Goal: Use online tool/utility: Utilize a website feature to perform a specific function

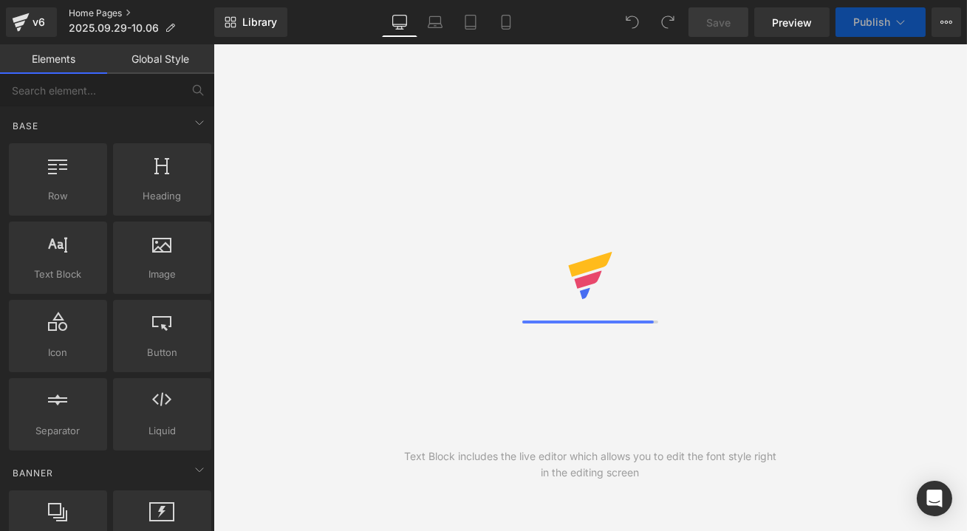
click at [115, 11] on link "Home Pages" at bounding box center [142, 13] width 146 height 12
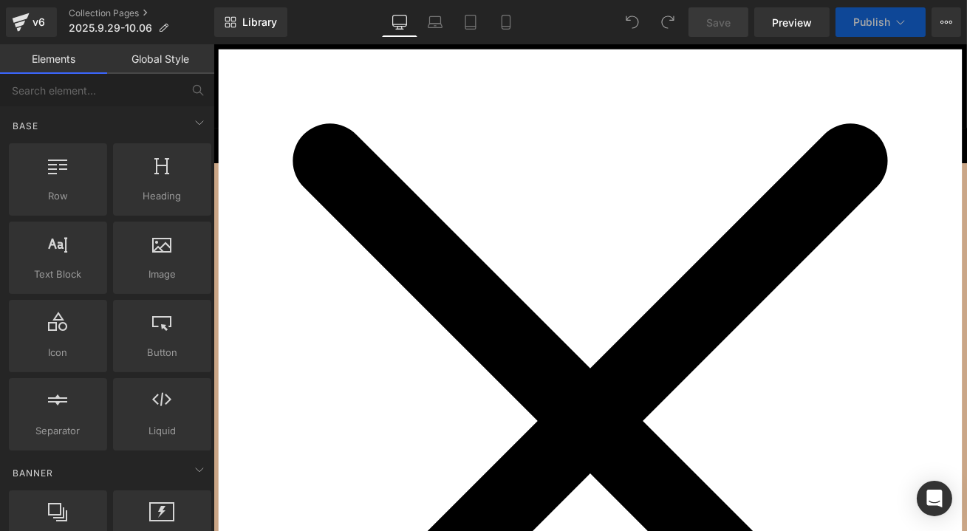
click at [903, 115] on icon "Close widget" at bounding box center [660, 491] width 882 height 882
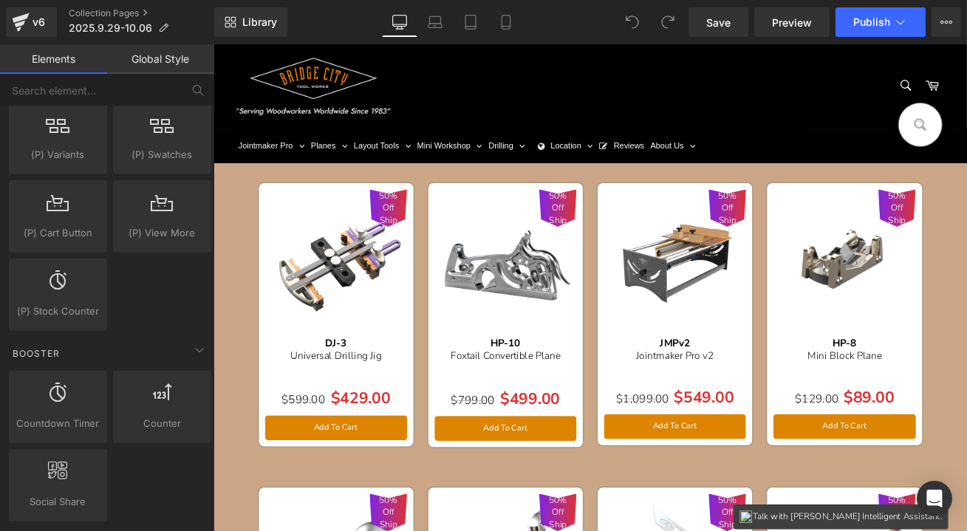
scroll to position [1612, 0]
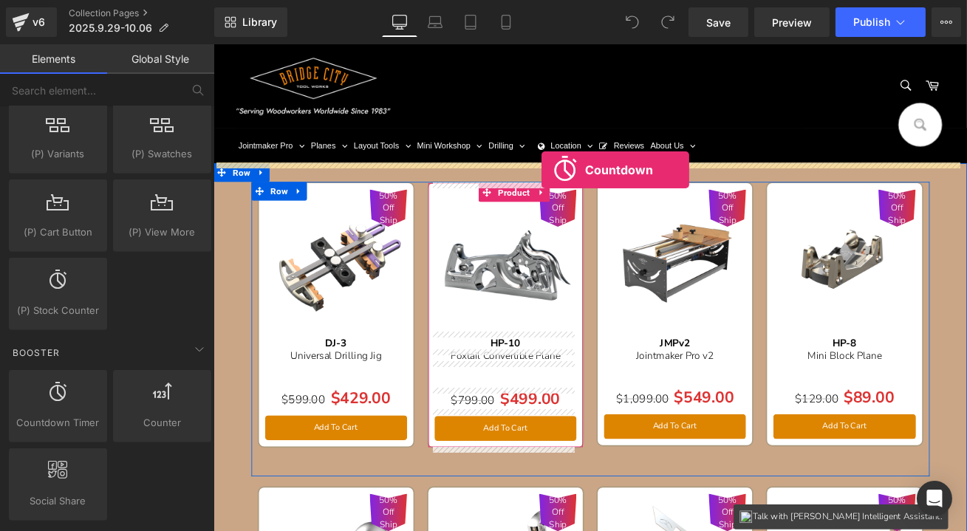
drag, startPoint x: 271, startPoint y: 432, endPoint x: 602, endPoint y: 194, distance: 408.1
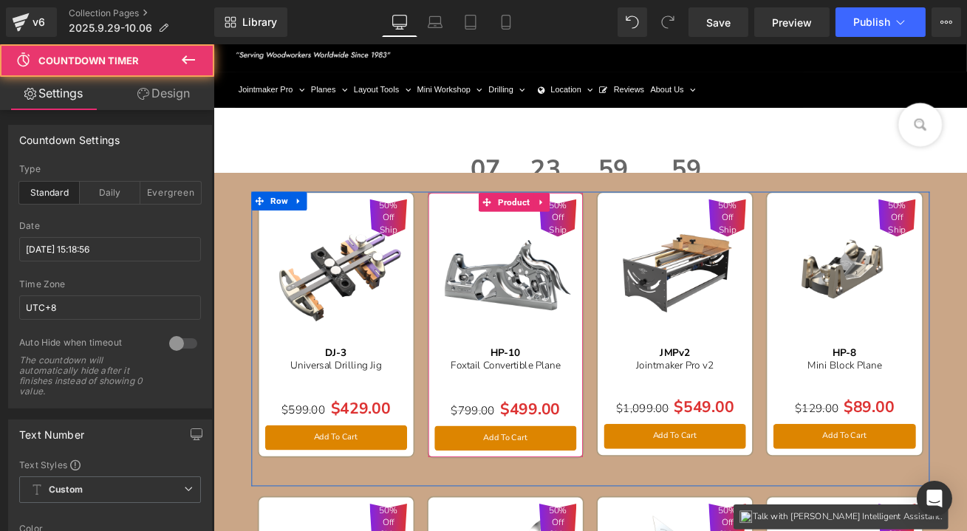
scroll to position [0, 0]
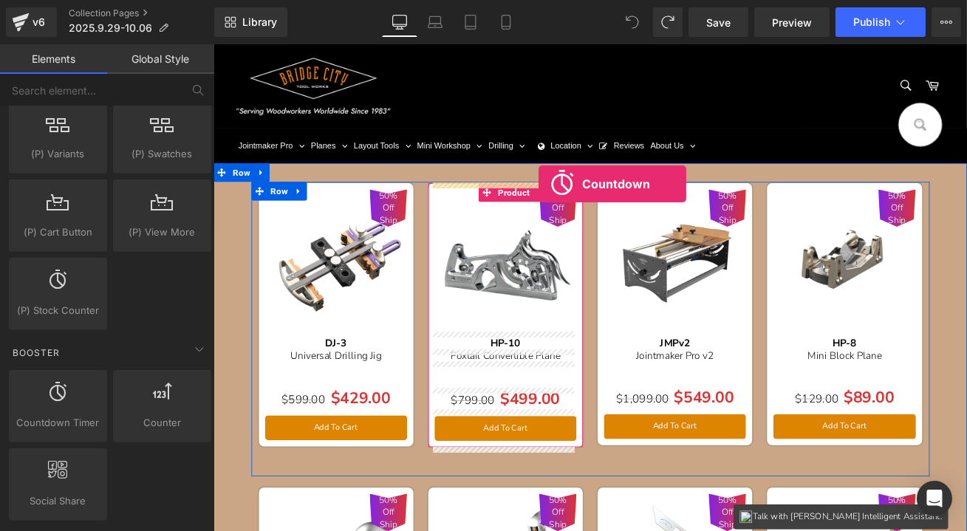
drag, startPoint x: 259, startPoint y: 431, endPoint x: 599, endPoint y: 210, distance: 405.4
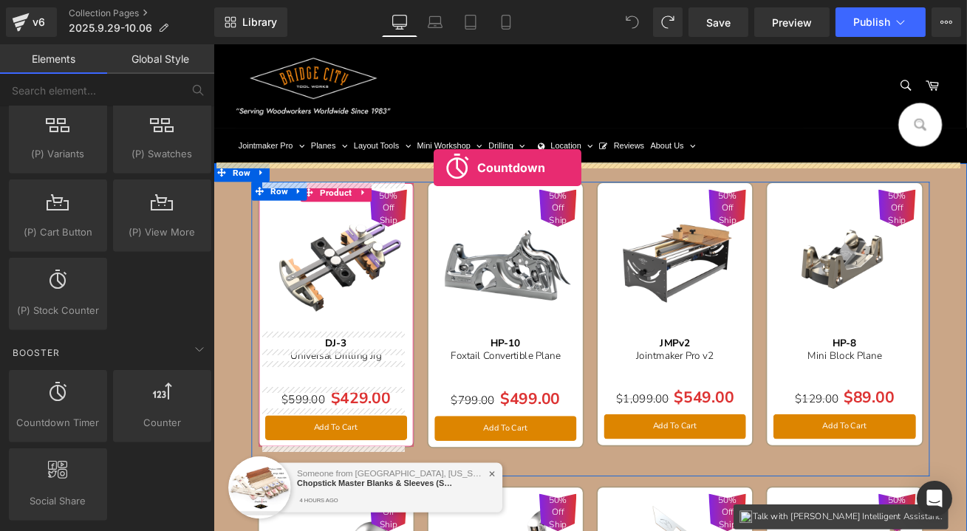
drag, startPoint x: 276, startPoint y: 443, endPoint x: 474, endPoint y: 191, distance: 320.5
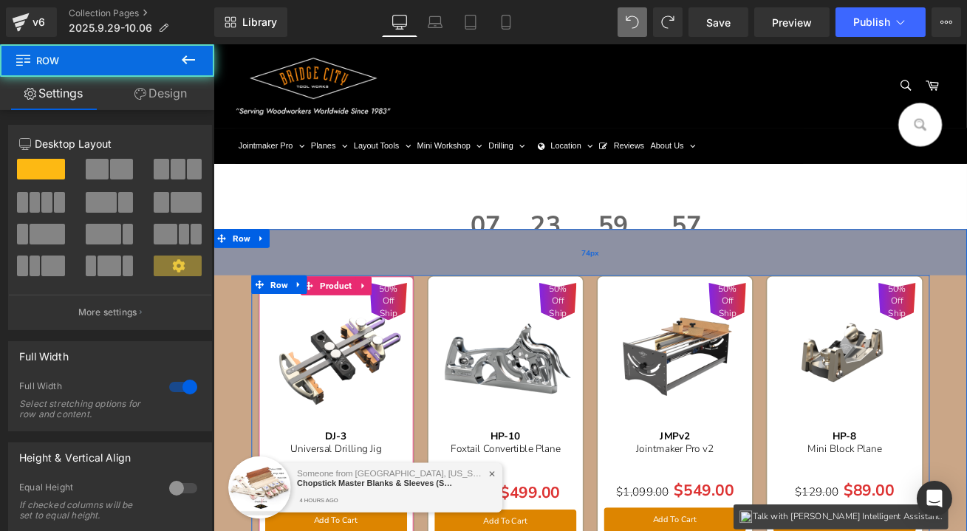
drag, startPoint x: 709, startPoint y: 264, endPoint x: 715, endPoint y: 297, distance: 33.7
click at [715, 297] on div "74px" at bounding box center [660, 291] width 894 height 55
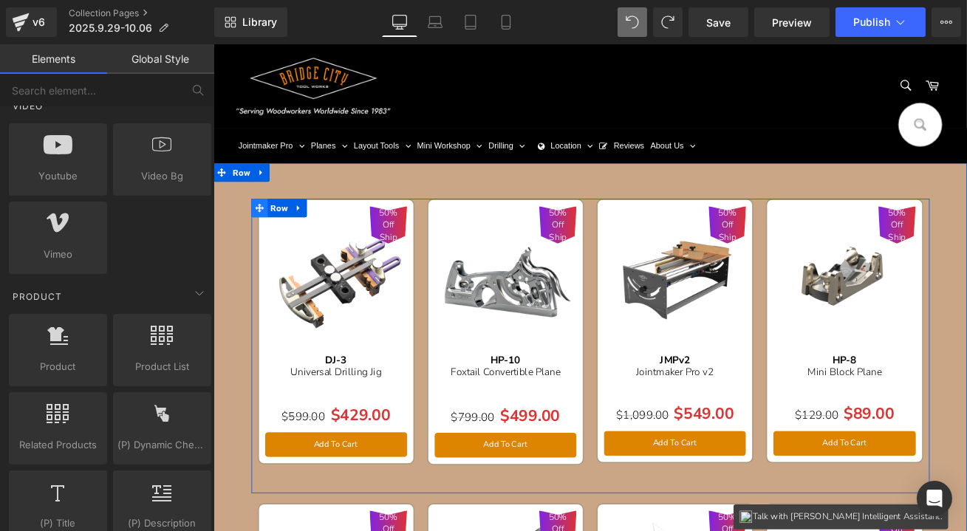
click at [267, 244] on span at bounding box center [267, 239] width 19 height 22
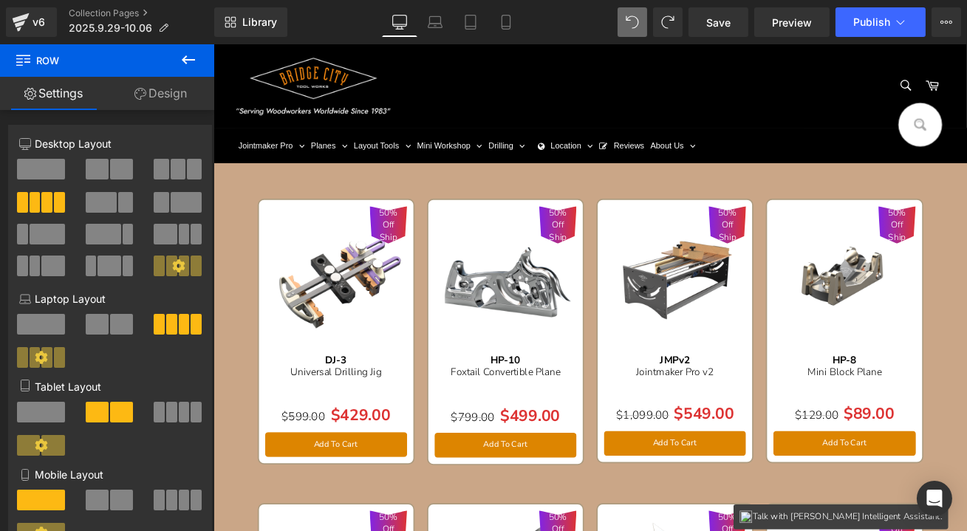
drag, startPoint x: 196, startPoint y: 61, endPoint x: 24, endPoint y: 75, distance: 171.9
click at [196, 61] on icon at bounding box center [189, 60] width 18 height 18
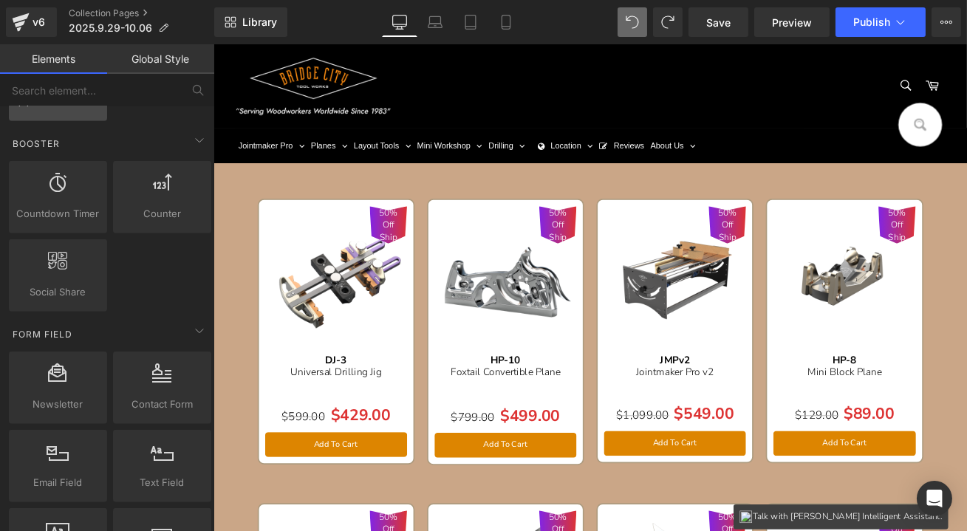
scroll to position [1813, 0]
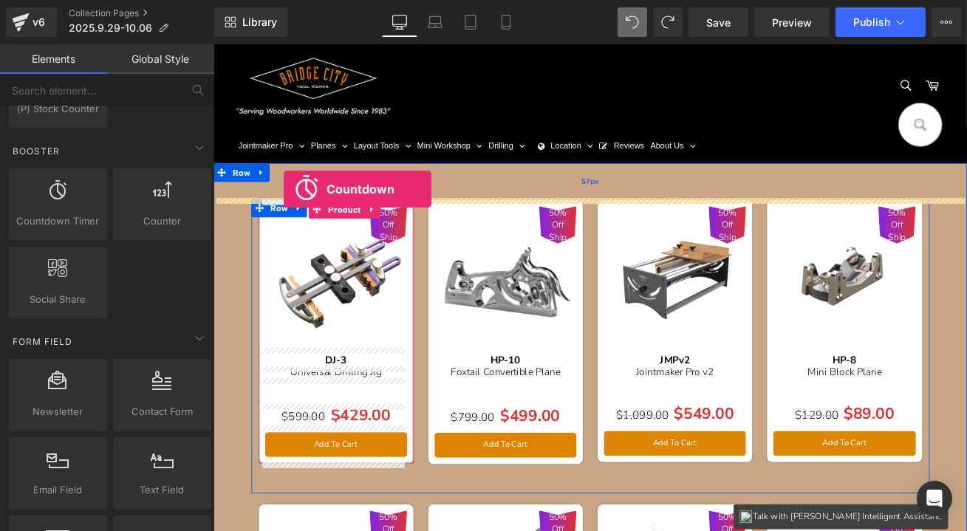
drag, startPoint x: 273, startPoint y: 236, endPoint x: 296, endPoint y: 216, distance: 30.3
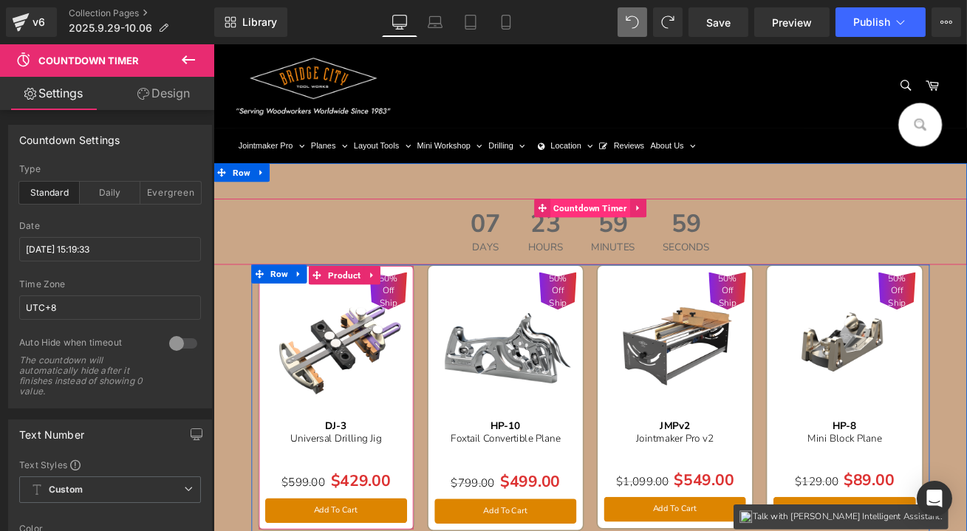
click at [646, 236] on span "Countdown Timer" at bounding box center [660, 239] width 95 height 22
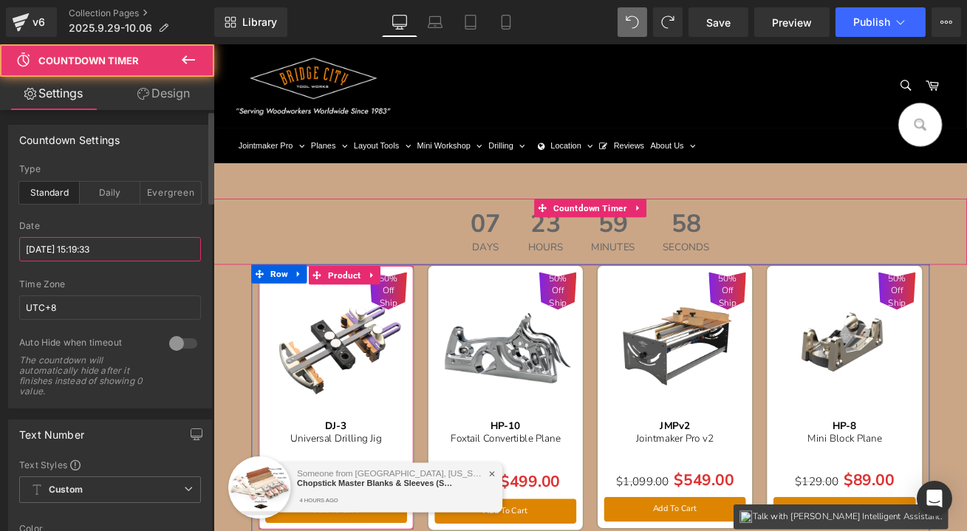
click at [80, 245] on input "[DATE] 15:19:33" at bounding box center [110, 249] width 182 height 24
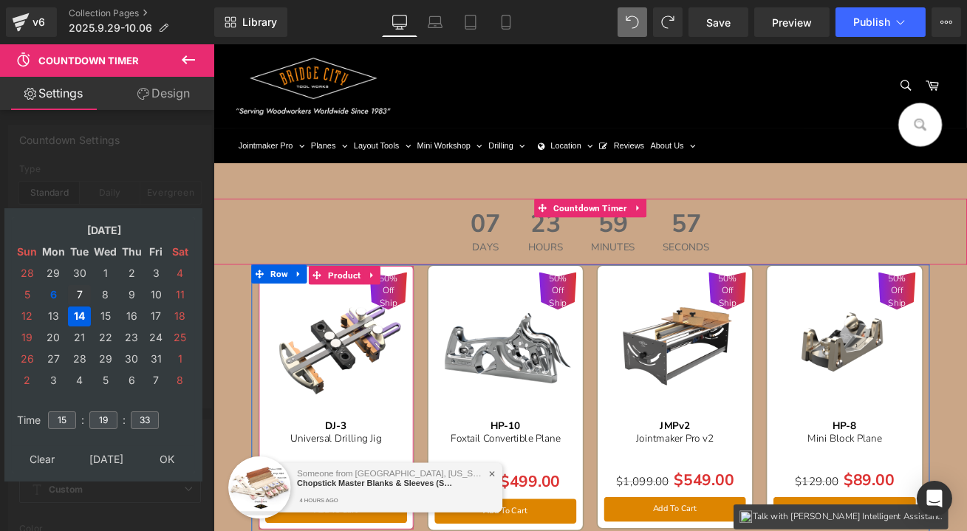
click at [80, 292] on td "7" at bounding box center [79, 295] width 23 height 20
drag, startPoint x: 92, startPoint y: 420, endPoint x: 133, endPoint y: 420, distance: 40.6
click at [133, 420] on tr "Time 15 : 19 : 33" at bounding box center [103, 411] width 180 height 16
type input "00"
drag, startPoint x: 139, startPoint y: 417, endPoint x: 154, endPoint y: 419, distance: 15.6
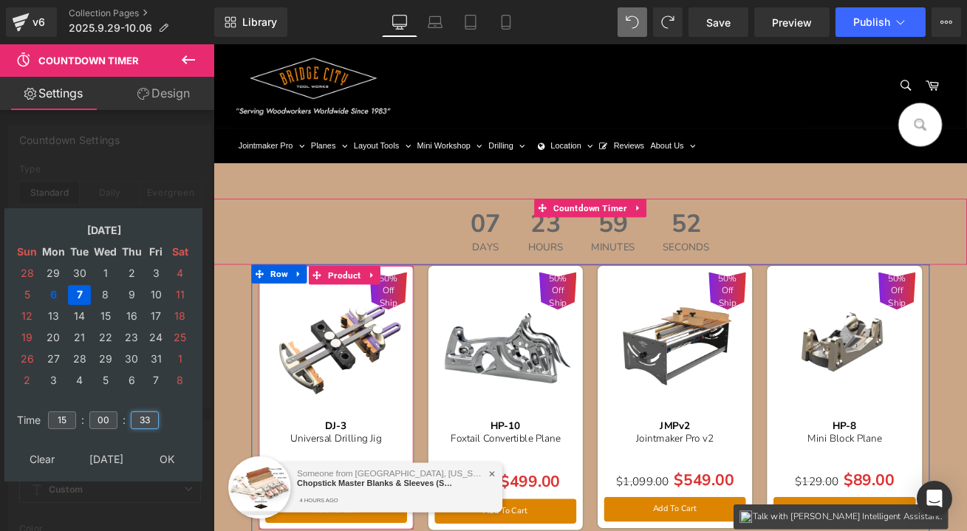
click at [154, 419] on input "33" at bounding box center [145, 421] width 28 height 18
type input "00"
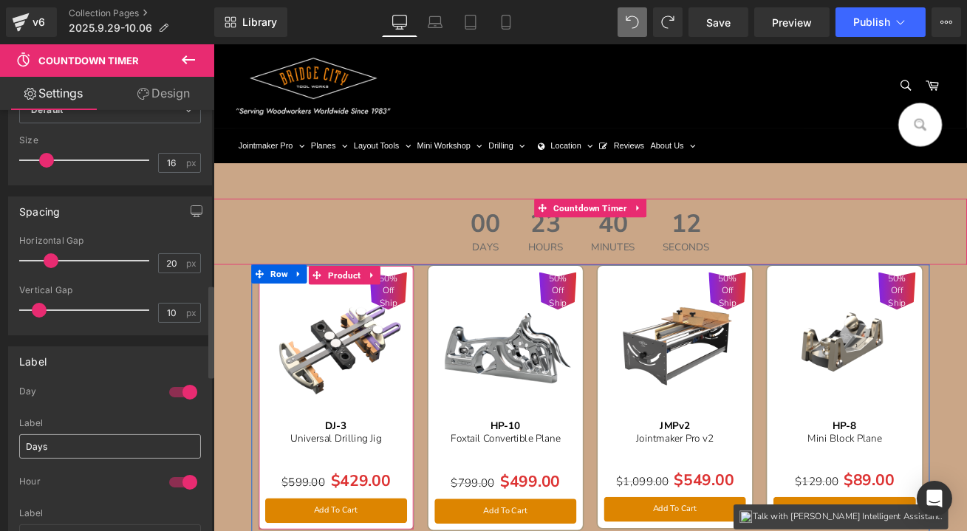
scroll to position [805, 0]
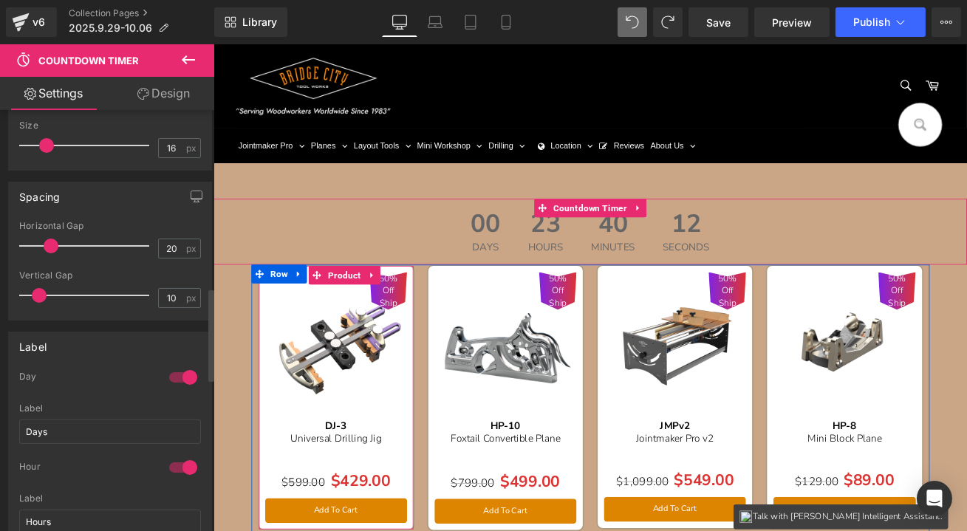
click at [189, 373] on div at bounding box center [183, 378] width 35 height 24
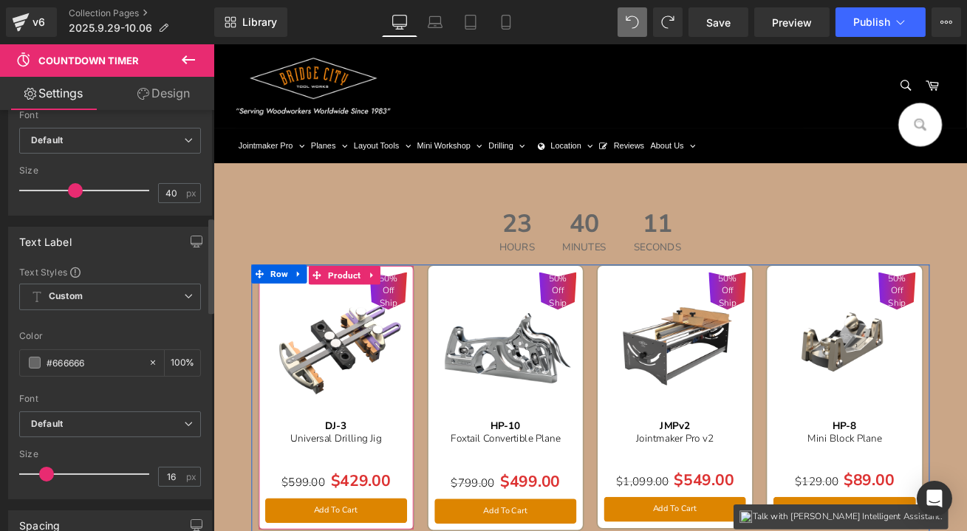
scroll to position [470, 0]
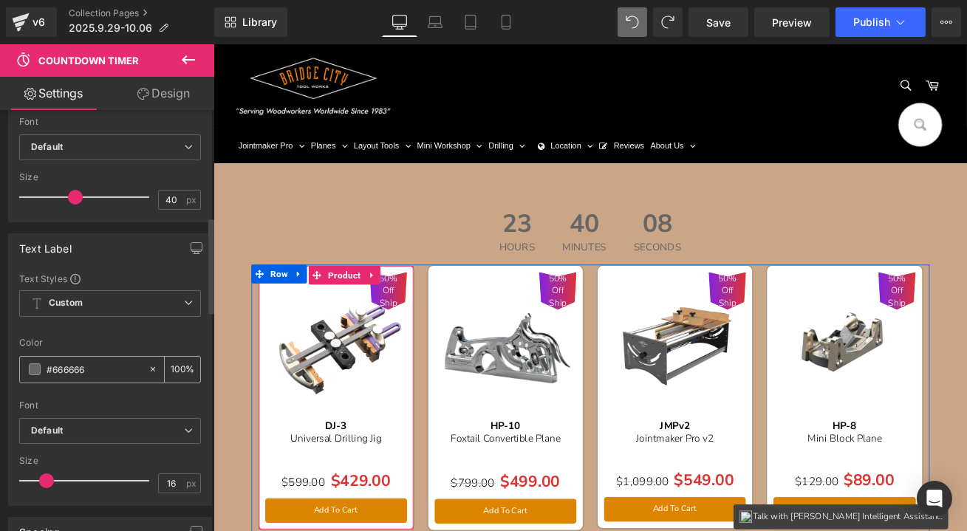
drag, startPoint x: 107, startPoint y: 370, endPoint x: 43, endPoint y: 372, distance: 64.3
click at [43, 372] on div "#666666" at bounding box center [84, 370] width 128 height 26
click at [36, 367] on span at bounding box center [35, 370] width 12 height 12
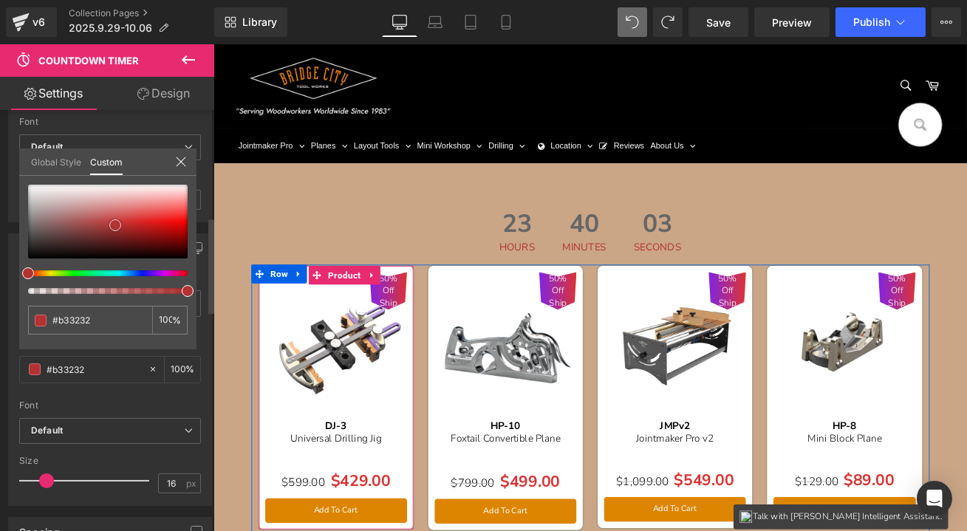
click at [115, 225] on div at bounding box center [108, 222] width 160 height 74
drag, startPoint x: 179, startPoint y: 291, endPoint x: 164, endPoint y: 291, distance: 14.8
click at [164, 291] on div at bounding box center [102, 291] width 160 height 6
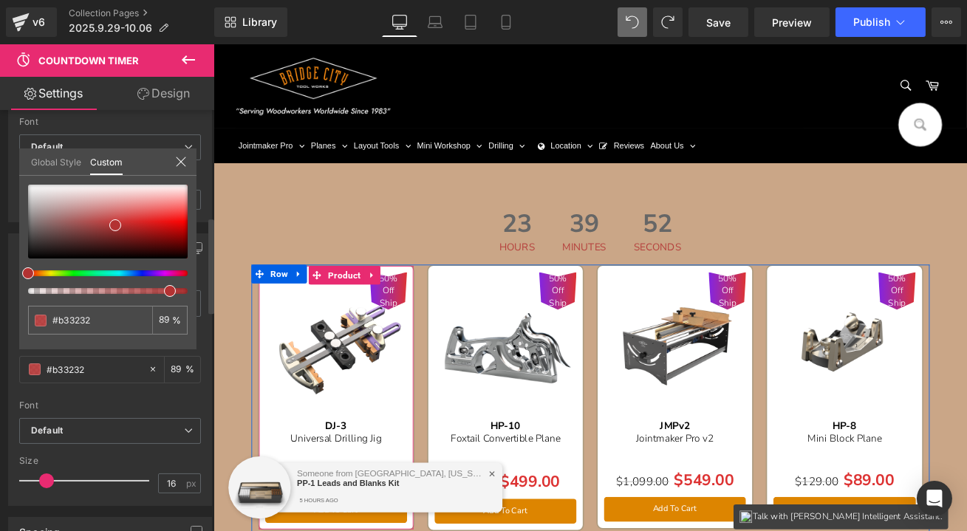
click at [184, 159] on icon at bounding box center [181, 162] width 12 height 12
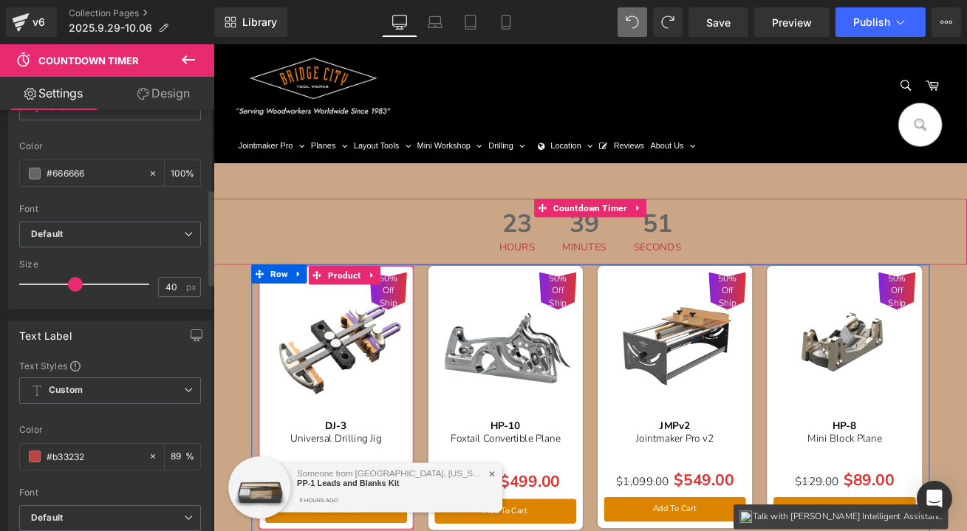
scroll to position [268, 0]
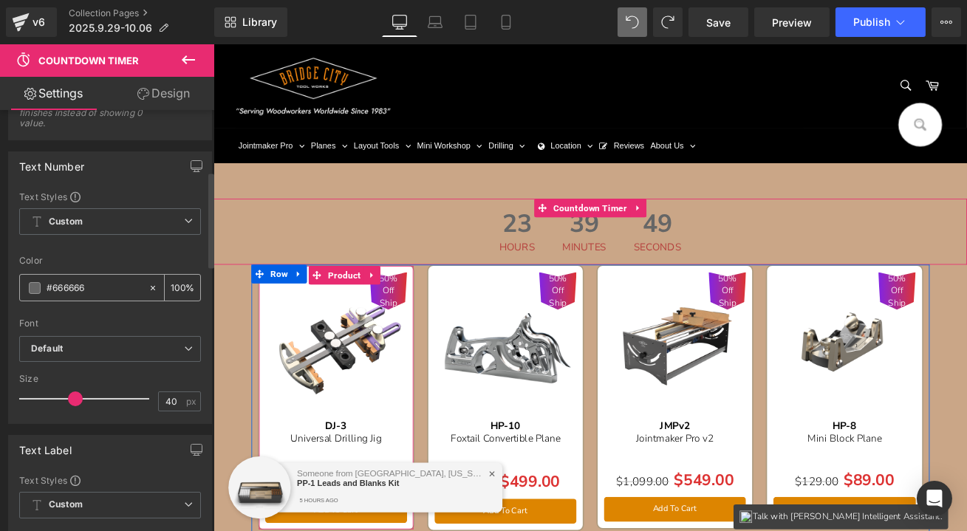
click at [35, 287] on span at bounding box center [35, 288] width 12 height 12
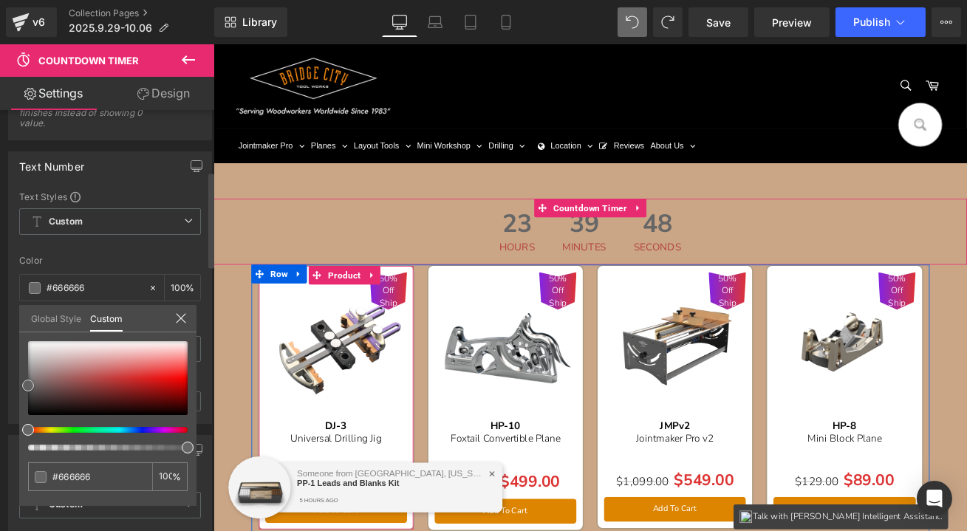
click at [111, 385] on div at bounding box center [108, 378] width 160 height 74
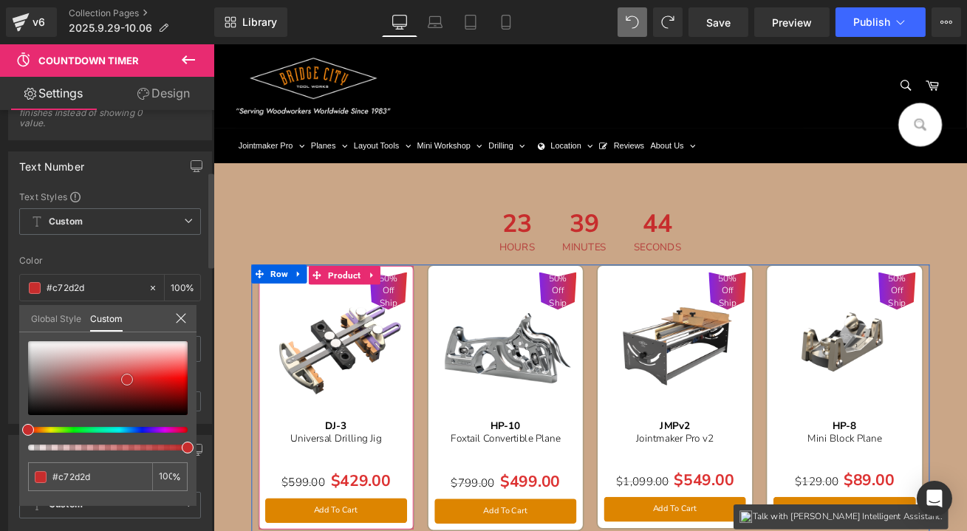
click at [127, 380] on div at bounding box center [108, 378] width 160 height 74
click at [865, 18] on span "Publish" at bounding box center [871, 22] width 37 height 12
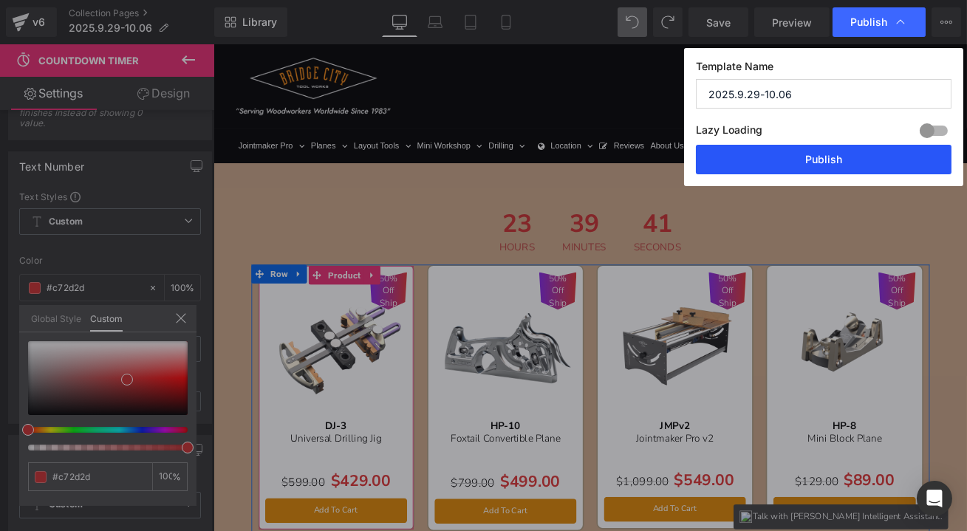
click at [845, 160] on button "Publish" at bounding box center [824, 160] width 256 height 30
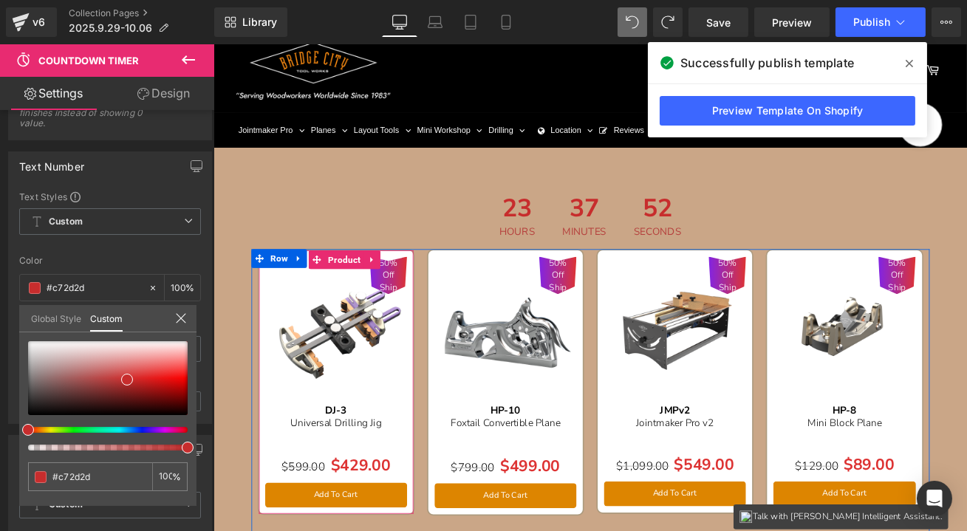
scroll to position [0, 0]
